Goal: Navigation & Orientation: Find specific page/section

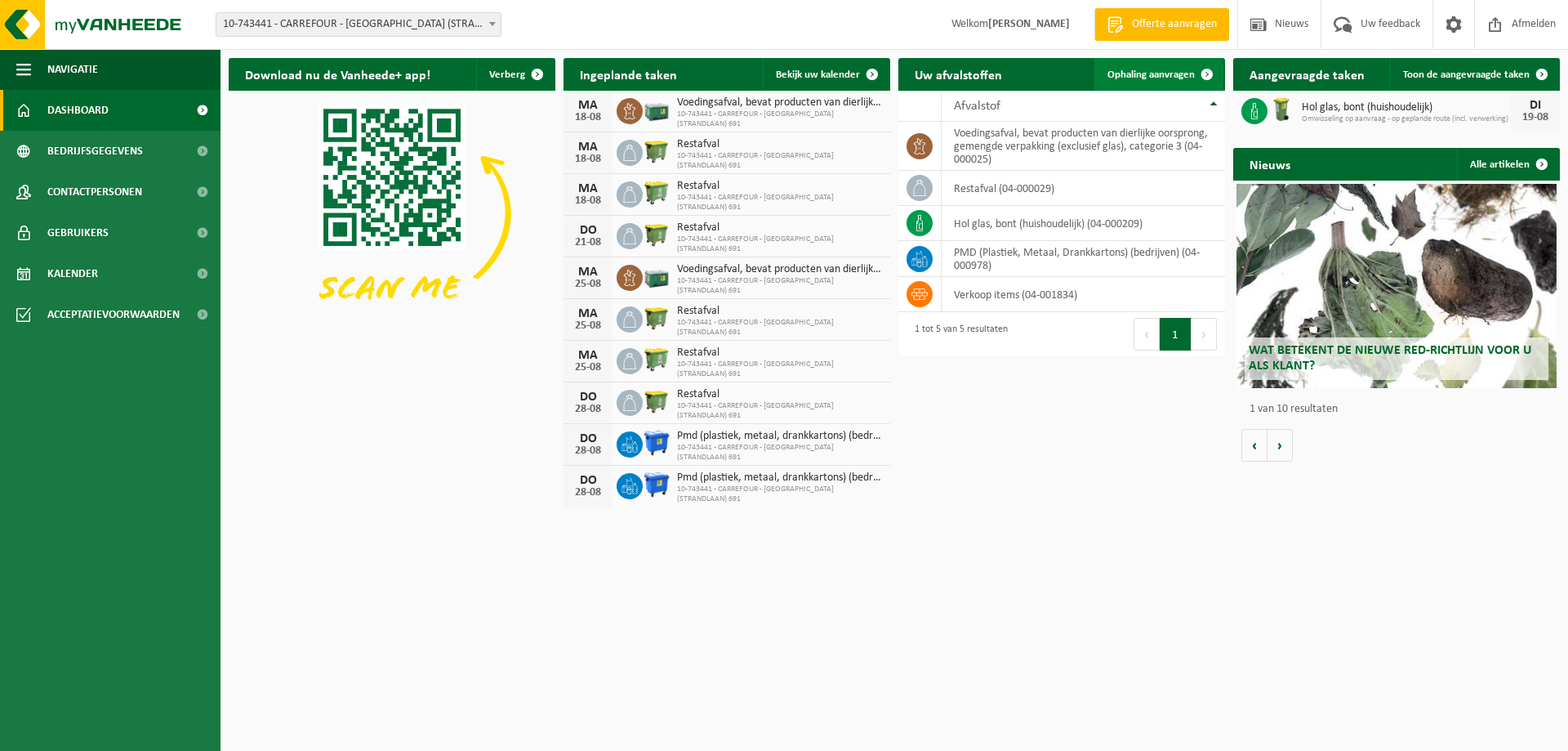
click at [1208, 74] on span at bounding box center [1207, 74] width 32 height 32
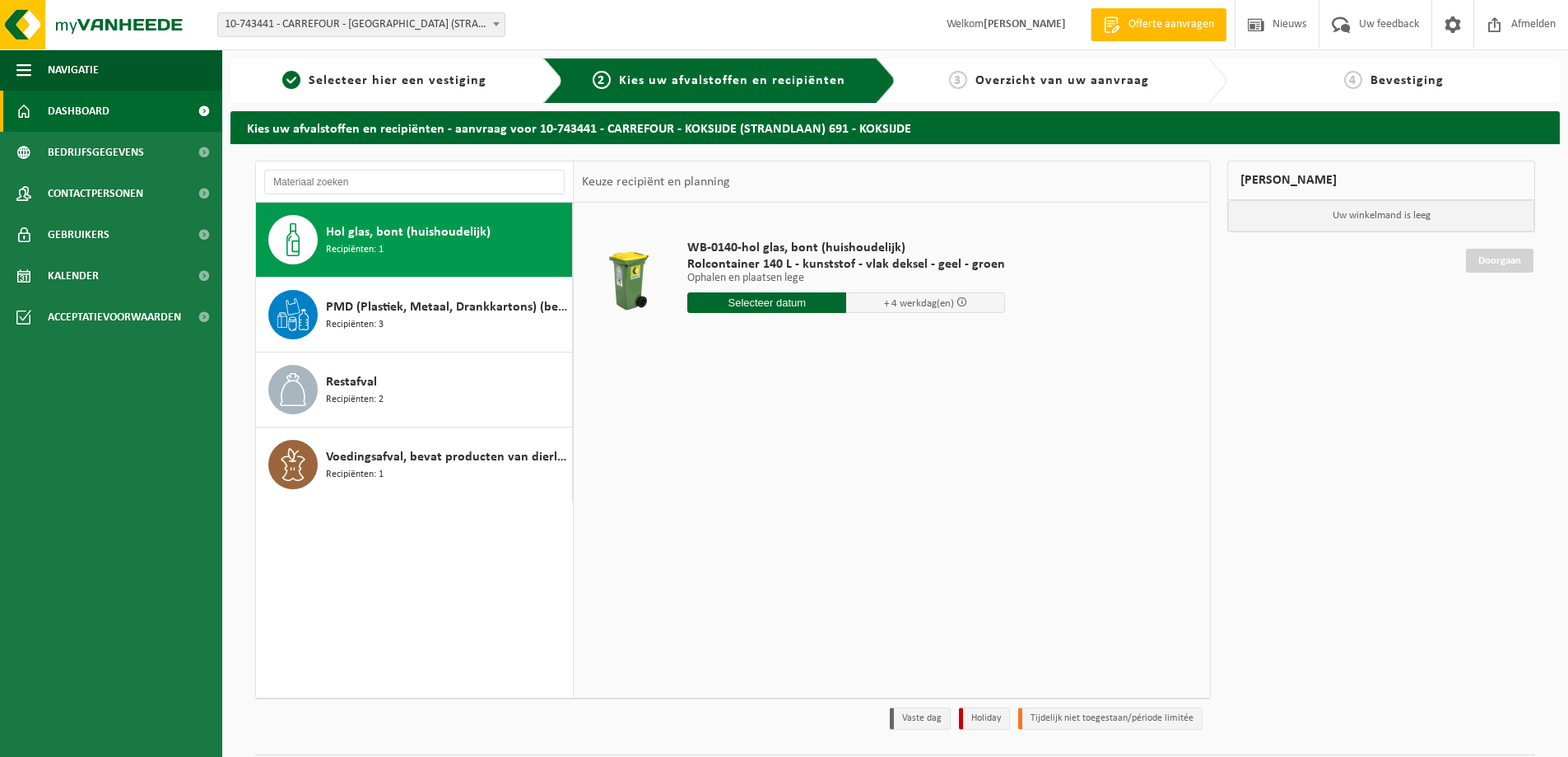
click at [76, 111] on span "Dashboard" at bounding box center [79, 111] width 62 height 41
